Goal: Task Accomplishment & Management: Complete application form

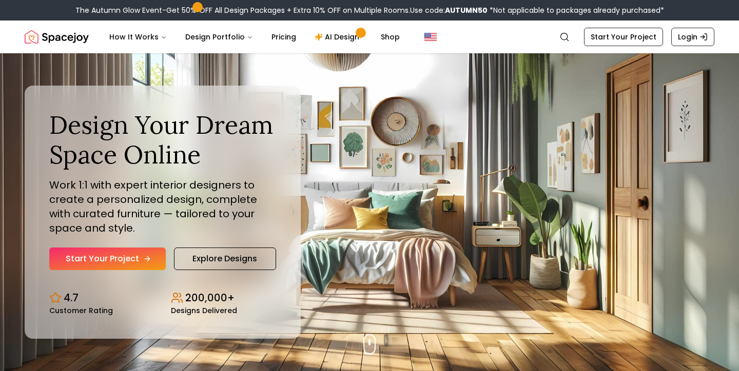
click at [113, 265] on link "Start Your Project" at bounding box center [107, 259] width 116 height 23
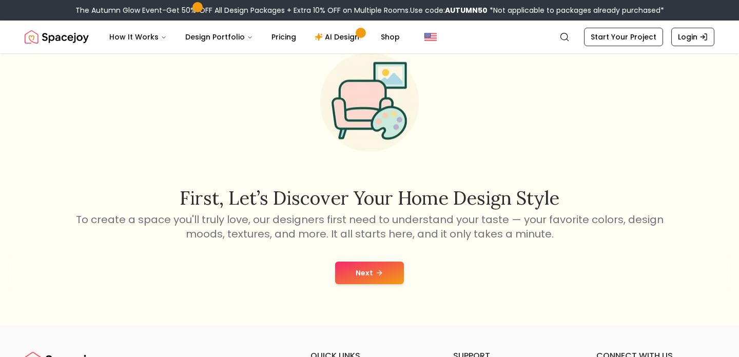
scroll to position [94, 0]
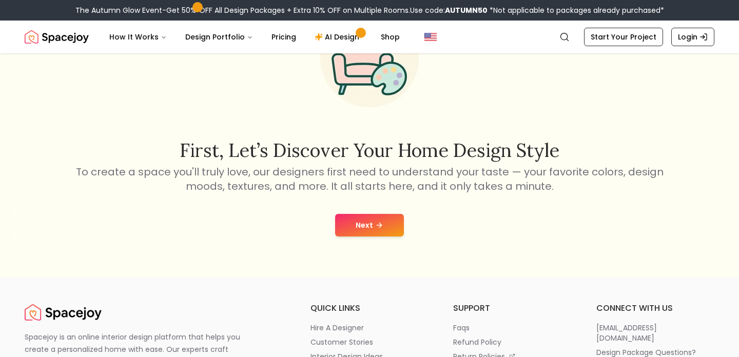
click at [375, 228] on icon at bounding box center [379, 225] width 8 height 8
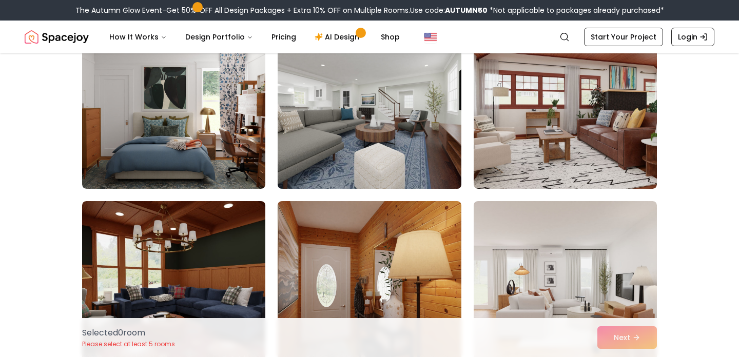
scroll to position [123, 0]
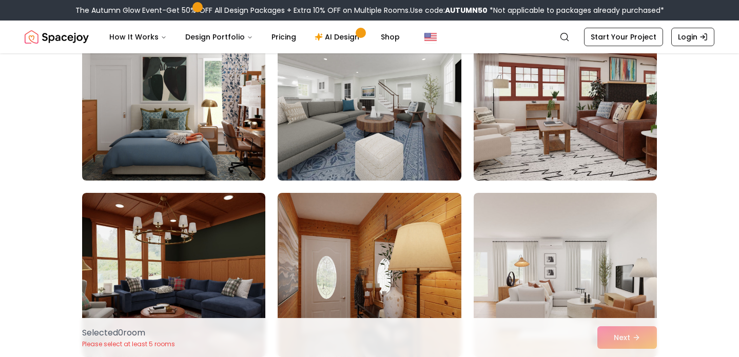
click at [211, 135] on img at bounding box center [173, 98] width 192 height 172
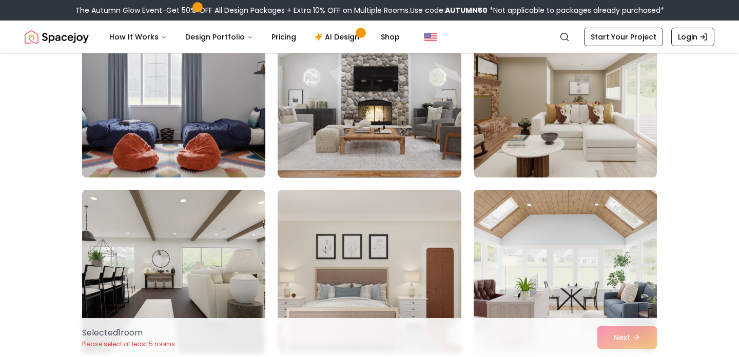
scroll to position [664, 0]
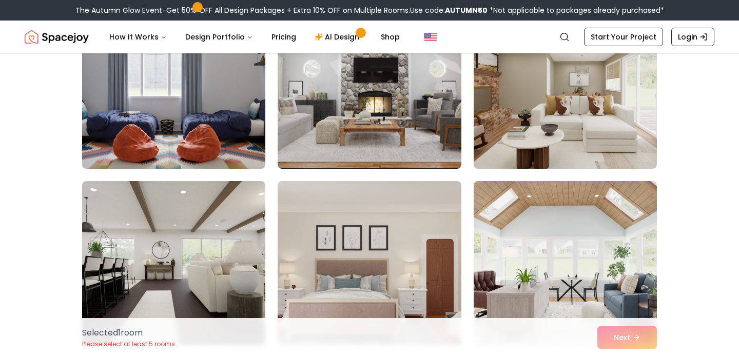
click at [132, 111] on img at bounding box center [173, 87] width 192 height 172
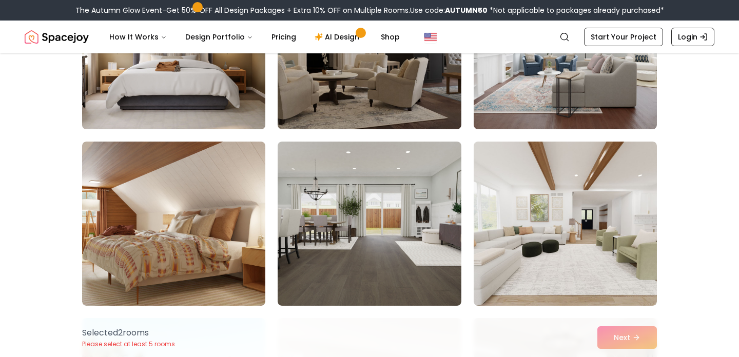
scroll to position [2862, 0]
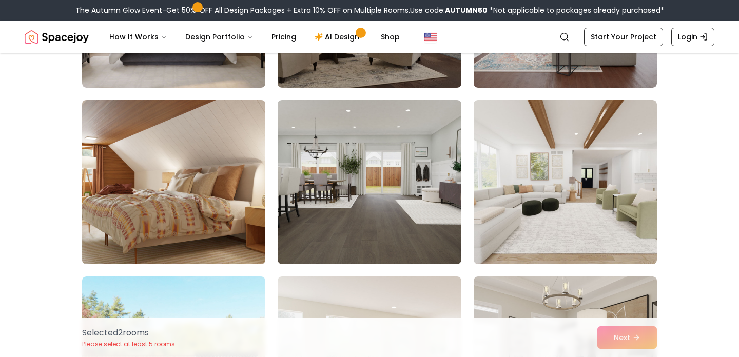
click at [187, 215] on img at bounding box center [173, 182] width 192 height 172
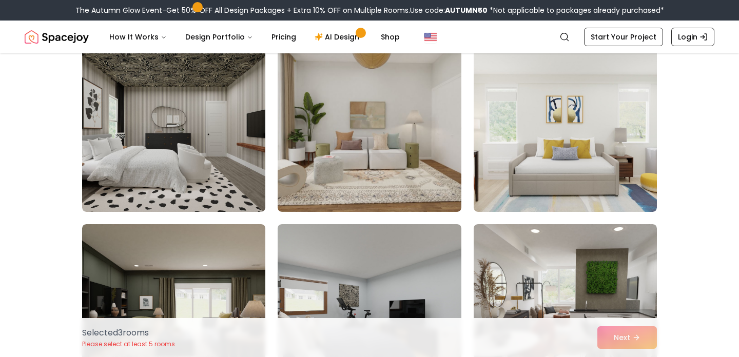
scroll to position [4687, 0]
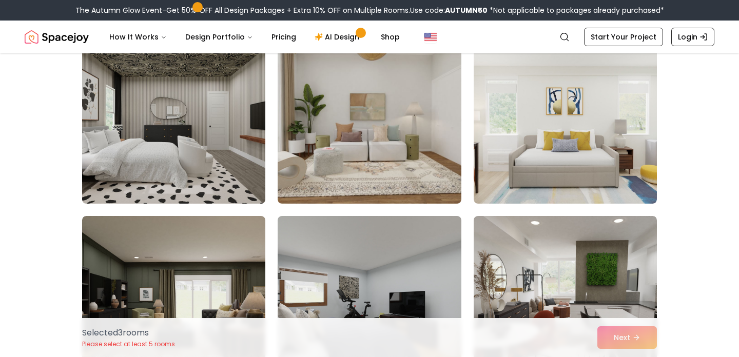
click at [232, 130] on img at bounding box center [173, 121] width 192 height 172
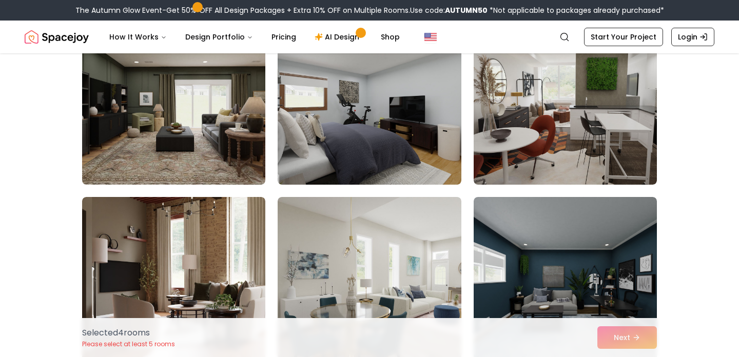
scroll to position [4883, 0]
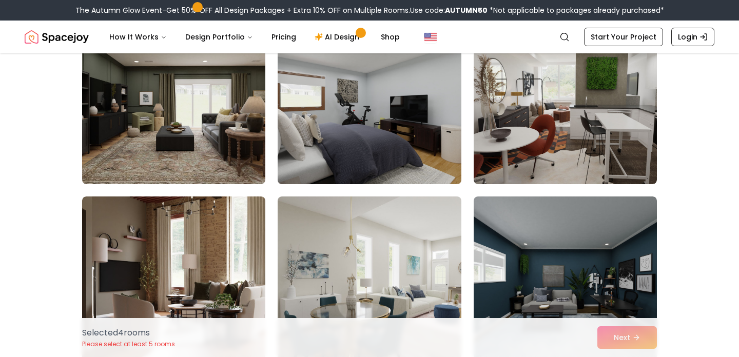
click at [324, 119] on img at bounding box center [369, 102] width 192 height 172
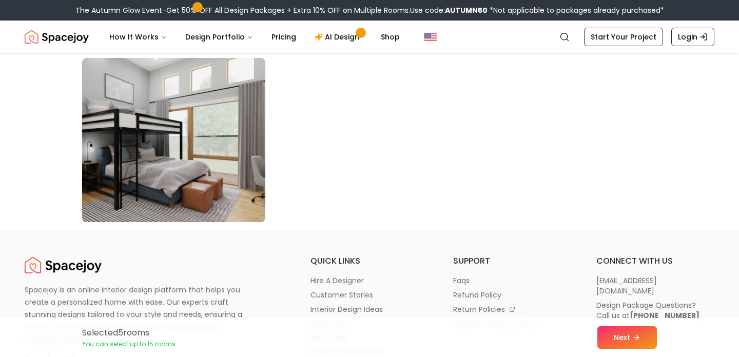
scroll to position [5904, 0]
click at [624, 333] on button "Next" at bounding box center [626, 337] width 59 height 23
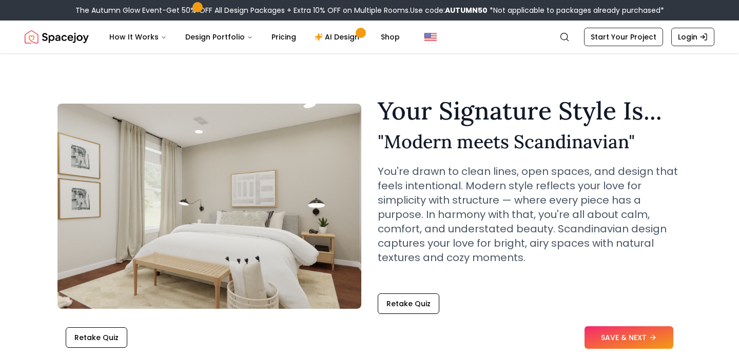
click at [629, 333] on button "SAVE & NEXT" at bounding box center [628, 337] width 89 height 23
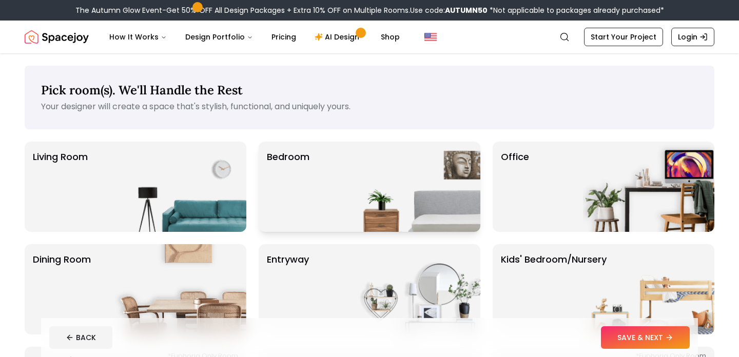
click at [380, 199] on img at bounding box center [414, 187] width 131 height 90
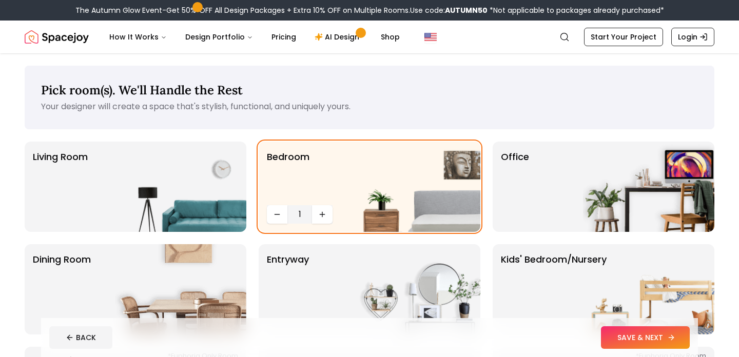
click at [622, 338] on button "SAVE & NEXT" at bounding box center [645, 337] width 89 height 23
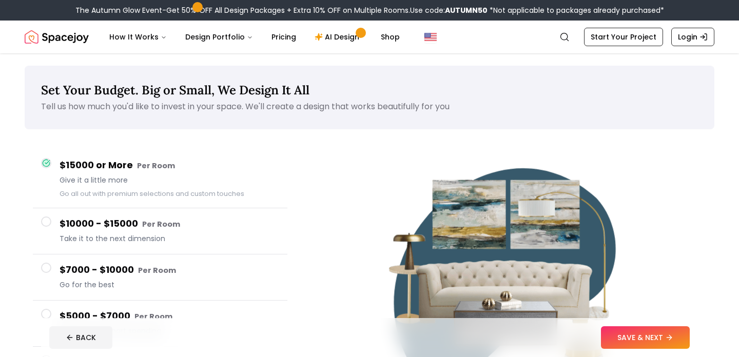
click at [493, 96] on p "Set Your Budget. Big or Small, We Design It All" at bounding box center [369, 90] width 656 height 16
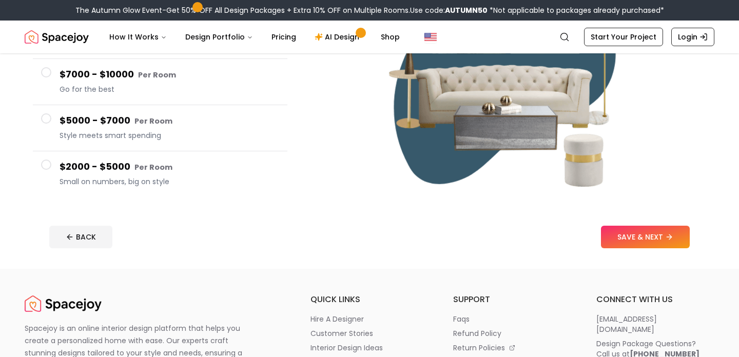
scroll to position [202, 0]
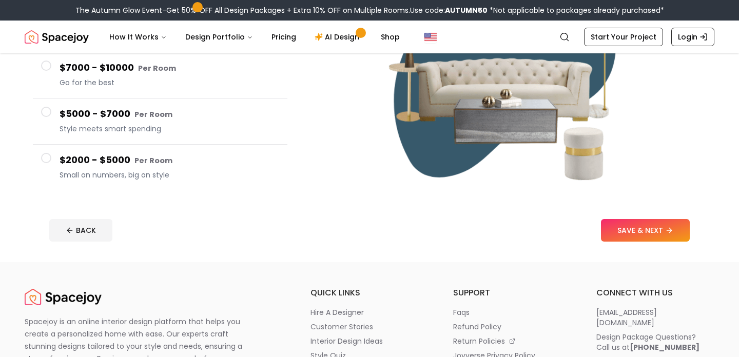
click at [91, 160] on h4 "$2000 - $5000 Per Room" at bounding box center [169, 160] width 220 height 15
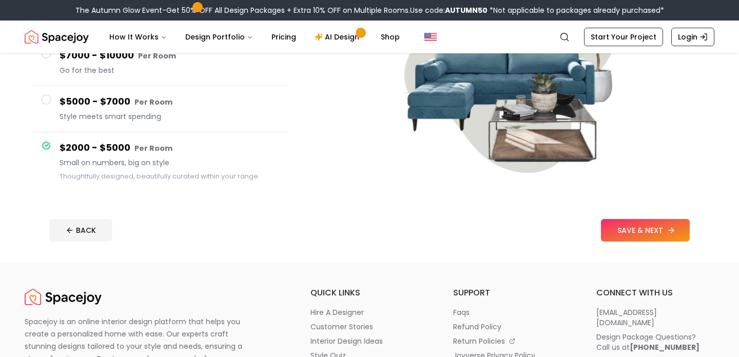
click at [634, 225] on button "SAVE & NEXT" at bounding box center [645, 230] width 89 height 23
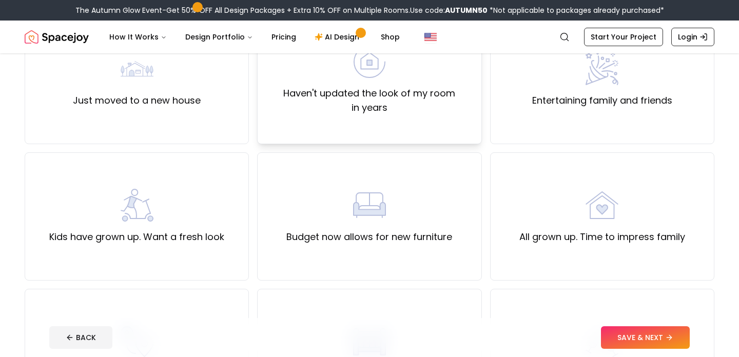
scroll to position [139, 0]
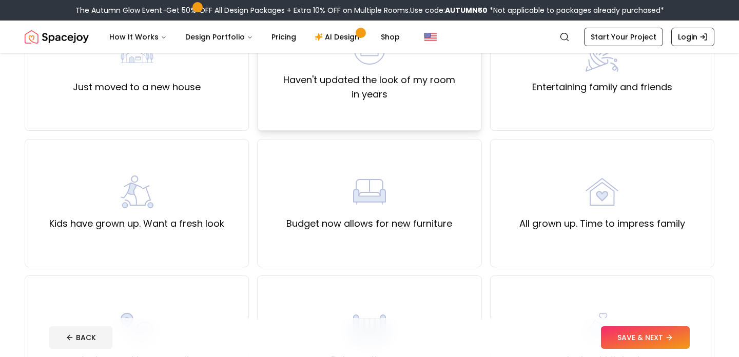
click at [339, 97] on label "Haven't updated the look of my room in years" at bounding box center [369, 87] width 207 height 29
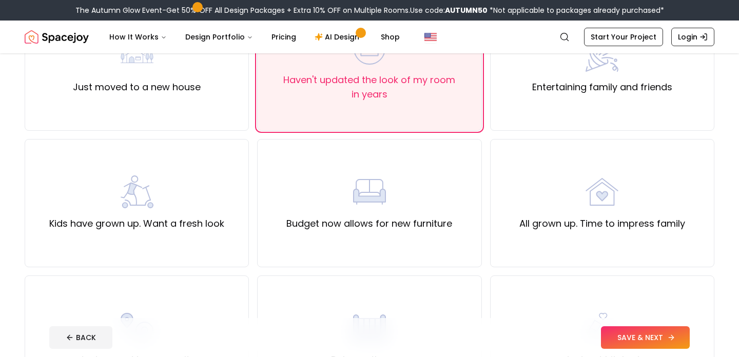
click at [626, 338] on button "SAVE & NEXT" at bounding box center [645, 337] width 89 height 23
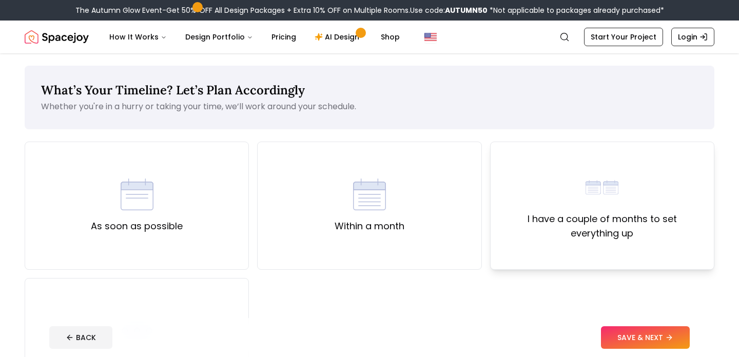
click at [622, 197] on div "I have a couple of months to set everything up" at bounding box center [602, 206] width 207 height 70
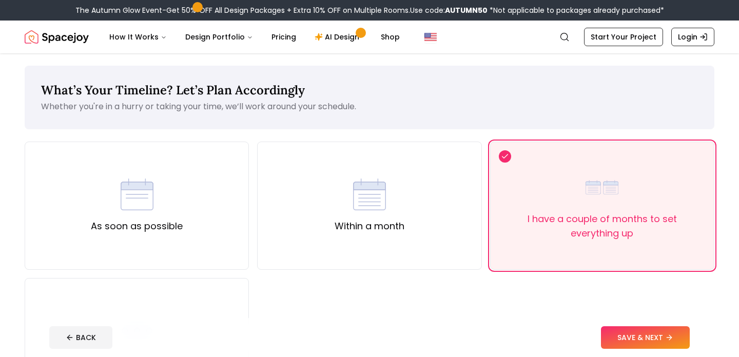
click at [625, 326] on footer "BACK SAVE & NEXT" at bounding box center [369, 337] width 656 height 39
click at [623, 340] on button "SAVE & NEXT" at bounding box center [645, 337] width 89 height 23
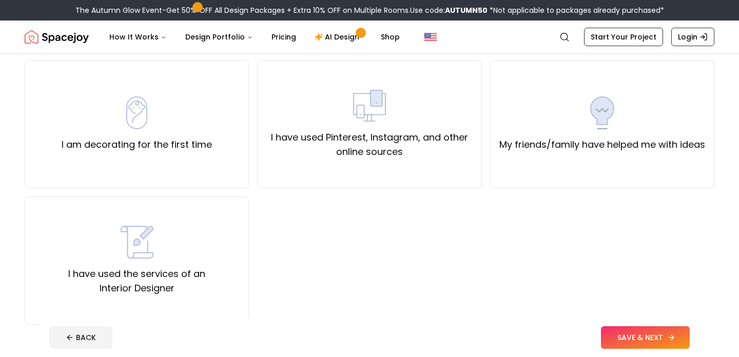
scroll to position [82, 0]
click at [144, 171] on div "I am decorating for the first time" at bounding box center [137, 123] width 224 height 128
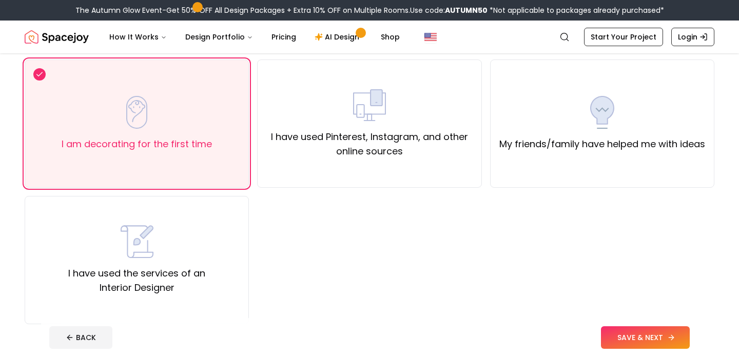
click at [612, 339] on button "SAVE & NEXT" at bounding box center [645, 337] width 89 height 23
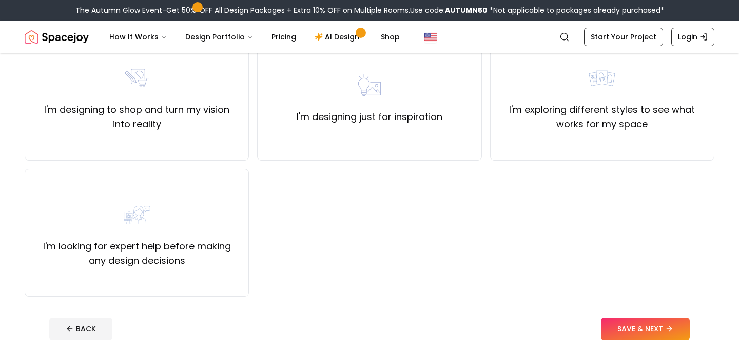
scroll to position [115, 0]
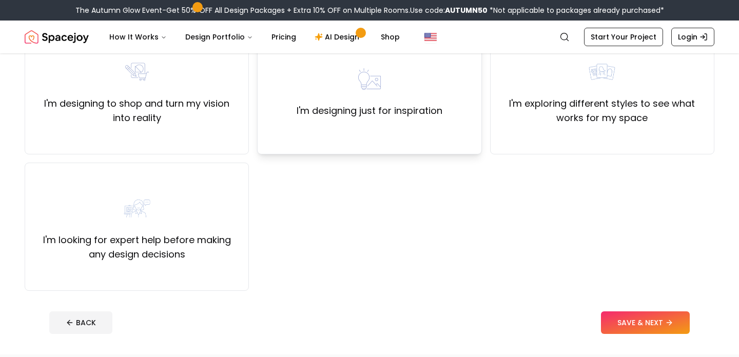
click at [346, 149] on div "I'm designing just for inspiration" at bounding box center [369, 90] width 224 height 128
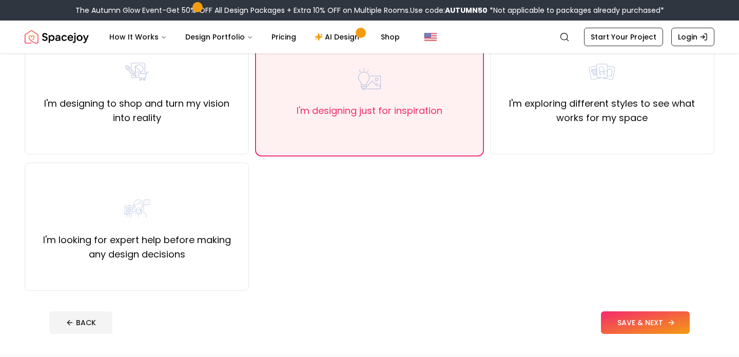
click at [619, 326] on button "SAVE & NEXT" at bounding box center [645, 322] width 89 height 23
